Goal: Task Accomplishment & Management: Manage account settings

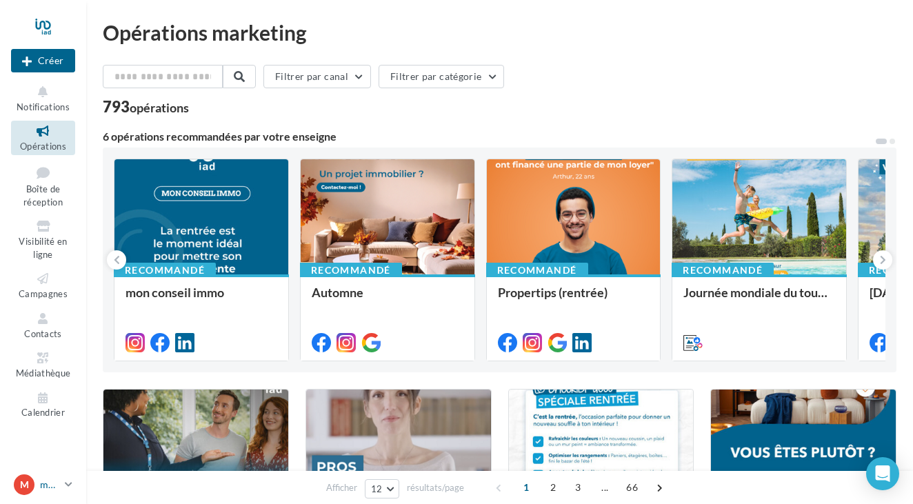
click at [67, 484] on icon at bounding box center [69, 485] width 8 height 12
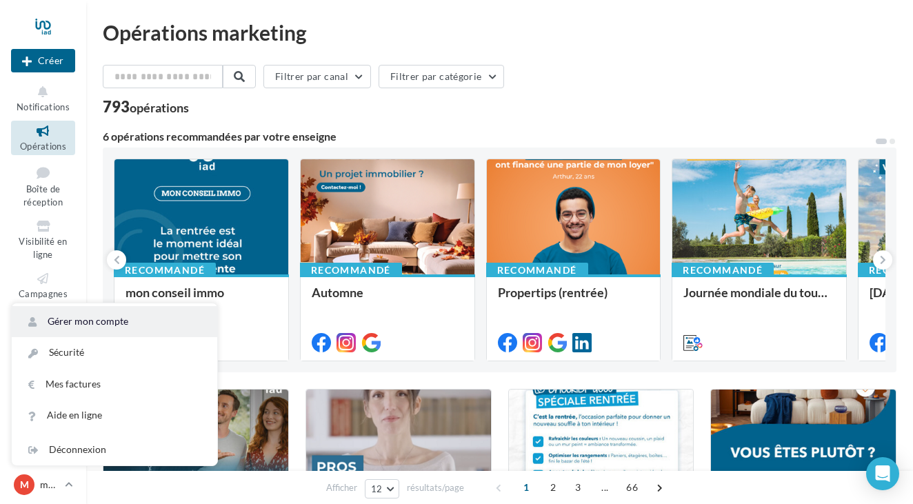
click at [93, 319] on link "Gérer mon compte" at bounding box center [115, 321] width 206 height 31
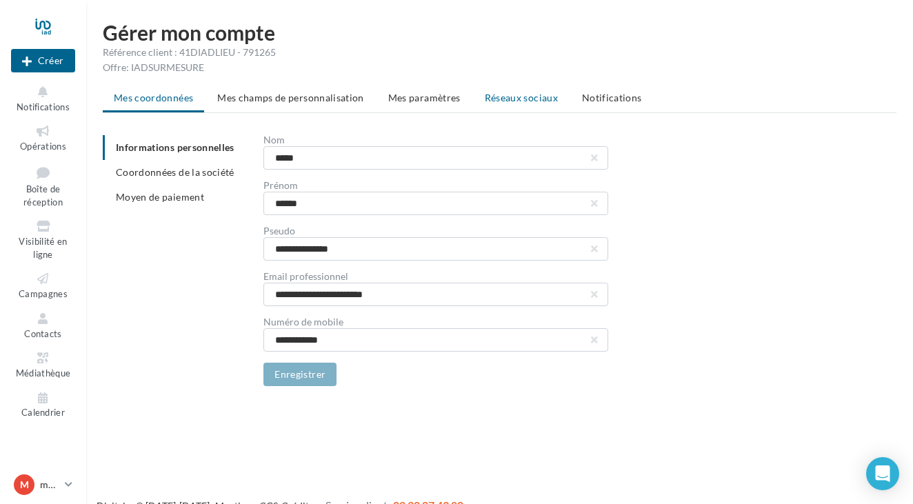
click at [519, 94] on span "Réseaux sociaux" at bounding box center [521, 98] width 73 height 12
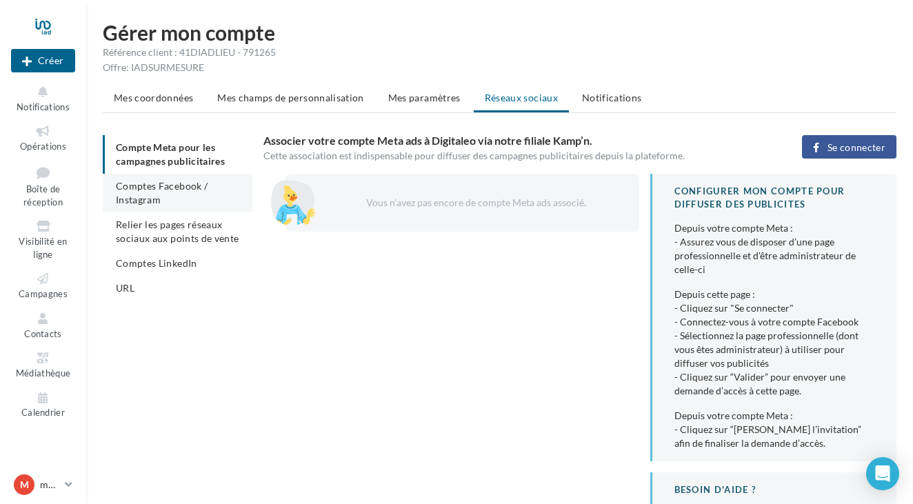
click at [139, 191] on span "Comptes Facebook / Instagram" at bounding box center [162, 193] width 92 height 26
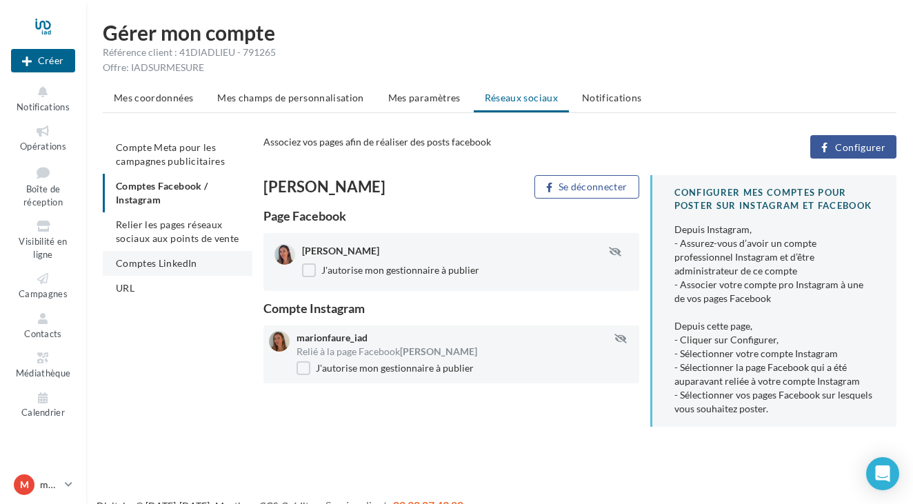
click at [141, 263] on span "Comptes LinkedIn" at bounding box center [156, 263] width 81 height 12
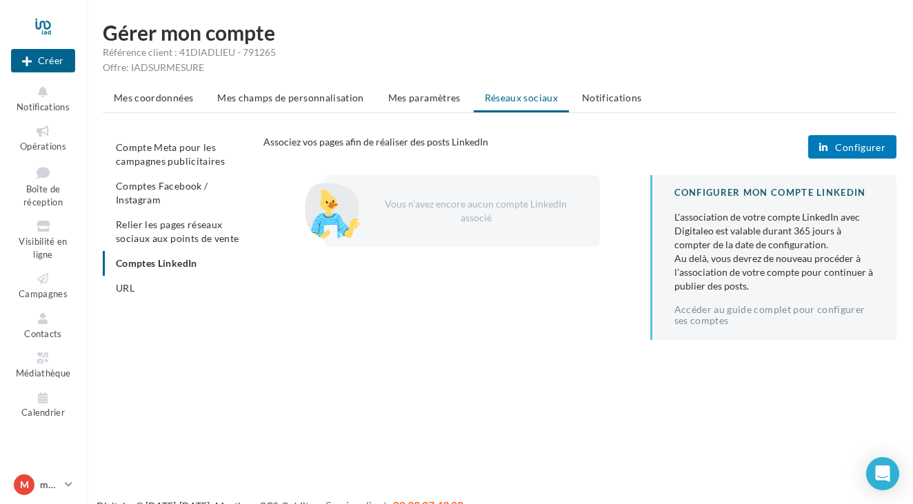
click at [866, 142] on span "Configurer" at bounding box center [860, 147] width 50 height 11
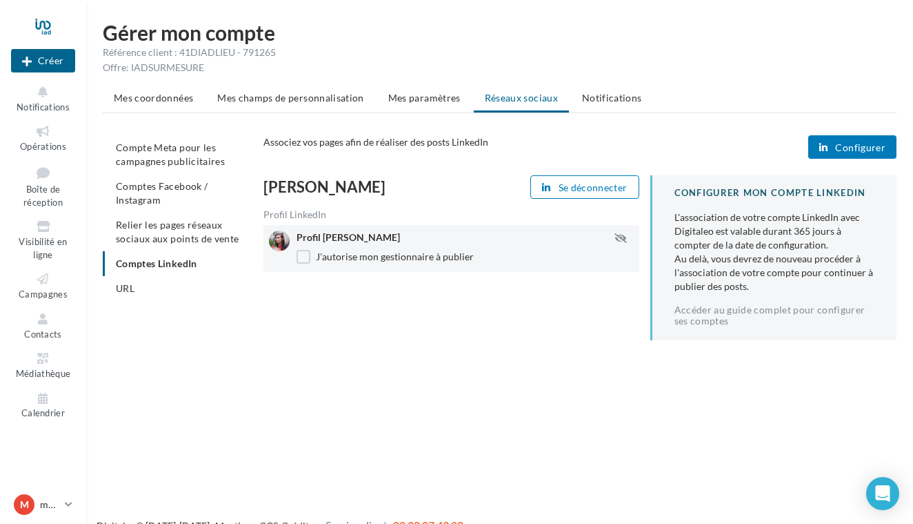
click at [675, 65] on div "Offre: IADSURMESURE" at bounding box center [500, 68] width 794 height 14
